Goal: Information Seeking & Learning: Learn about a topic

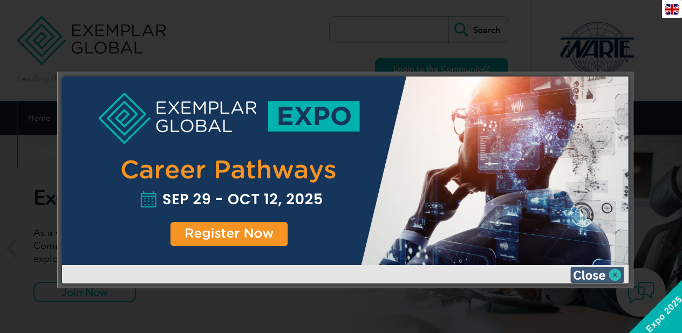
click at [596, 273] on img at bounding box center [597, 275] width 54 height 16
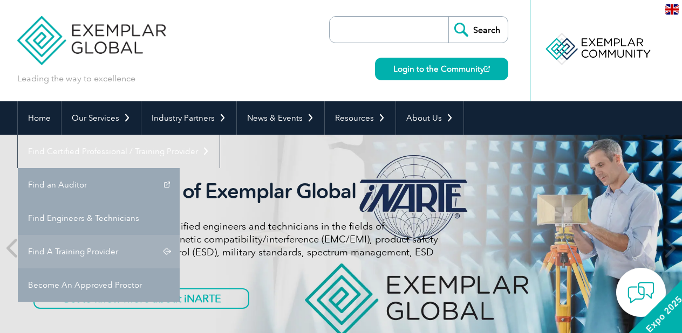
click at [180, 235] on link "Find A Training Provider" at bounding box center [99, 251] width 162 height 33
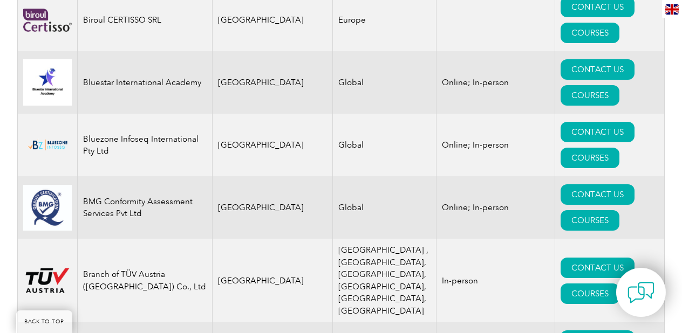
scroll to position [2616, 0]
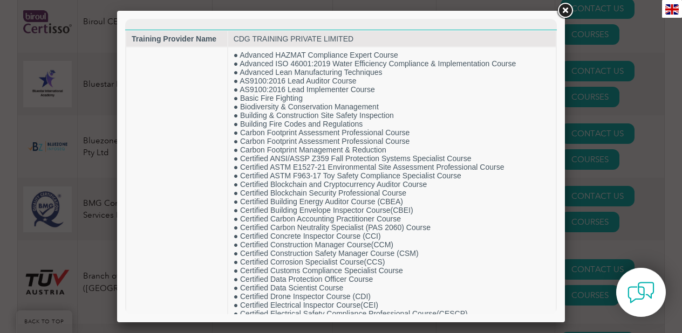
scroll to position [0, 0]
click at [563, 10] on link at bounding box center [564, 10] width 19 height 19
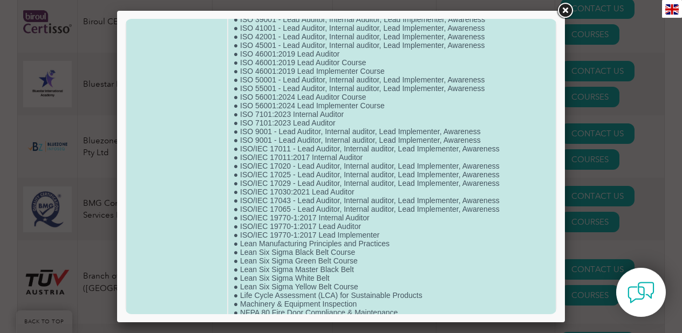
scroll to position [2389, 0]
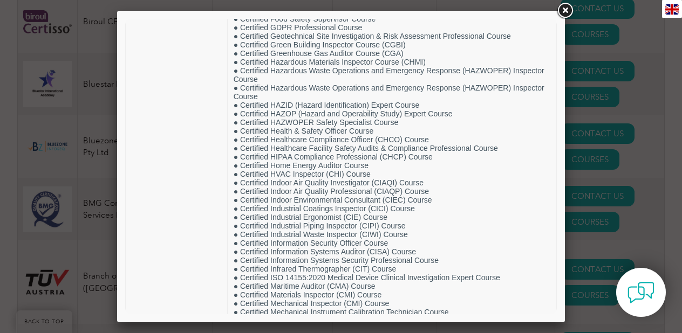
click at [562, 8] on link at bounding box center [564, 10] width 19 height 19
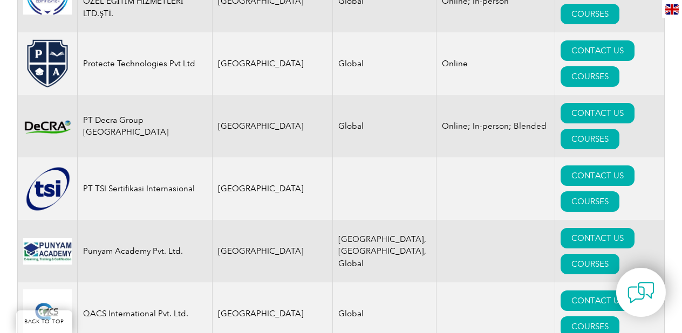
scroll to position [13974, 0]
